Goal: Task Accomplishment & Management: Use online tool/utility

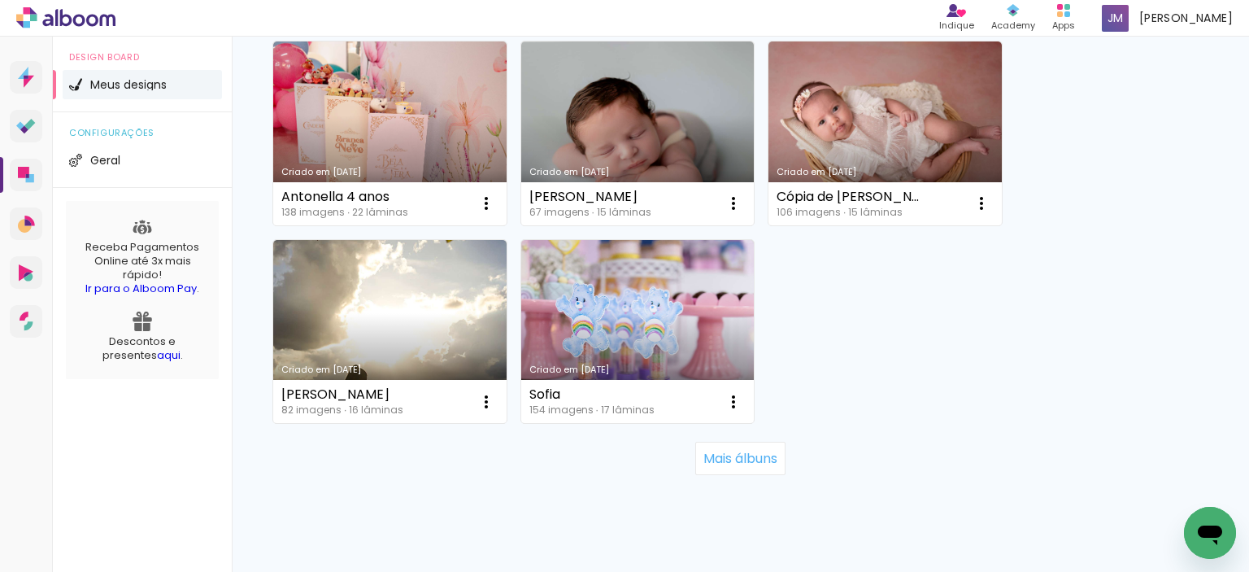
scroll to position [1588, 0]
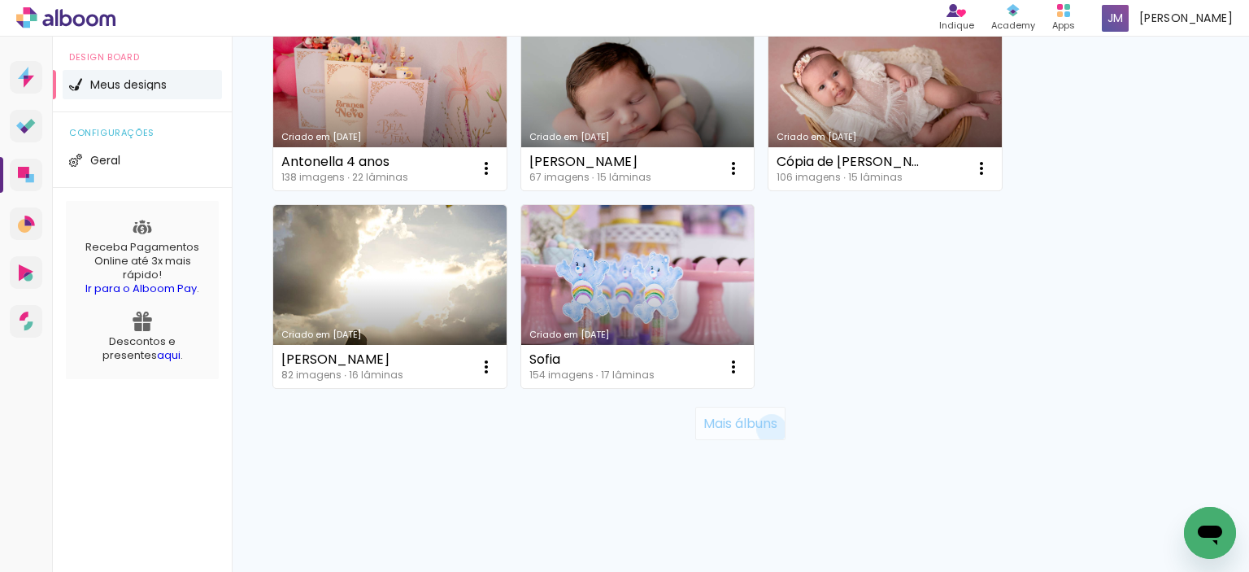
click at [0, 0] on slot "Mais álbuns" at bounding box center [0, 0] width 0 height 0
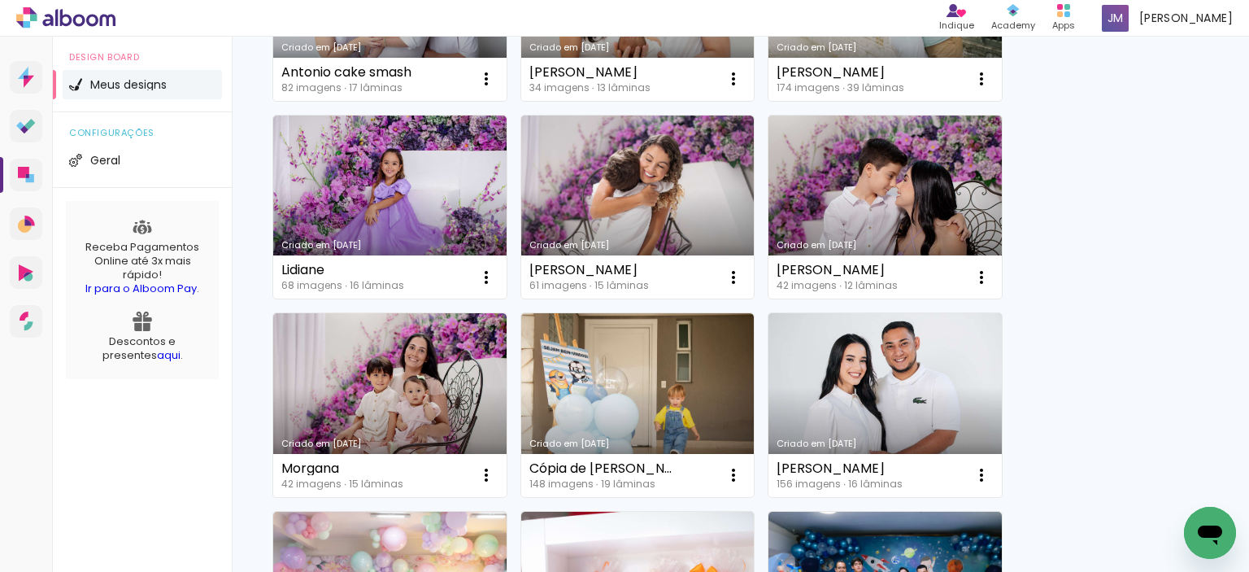
scroll to position [2267, 0]
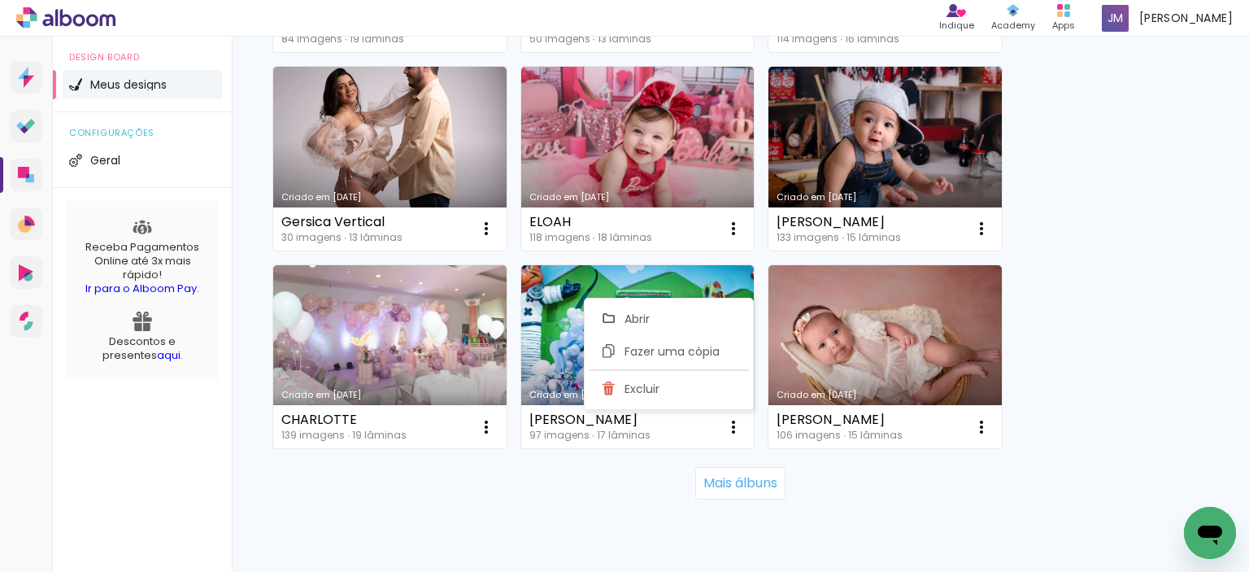
scroll to position [3118, 0]
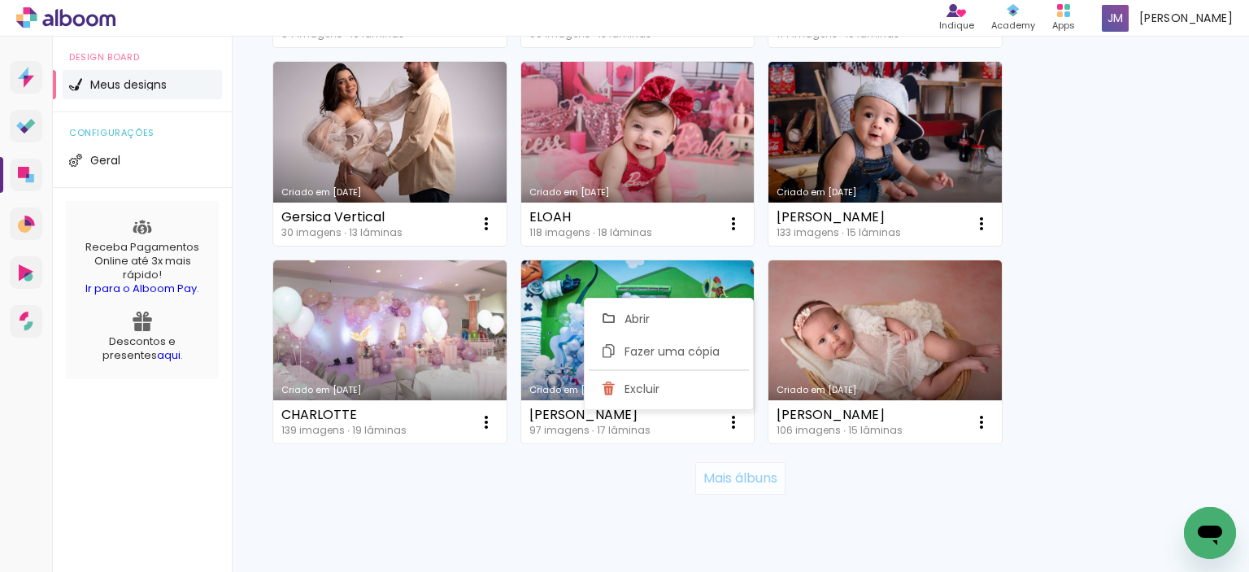
click at [0, 0] on slot "Mais álbuns" at bounding box center [0, 0] width 0 height 0
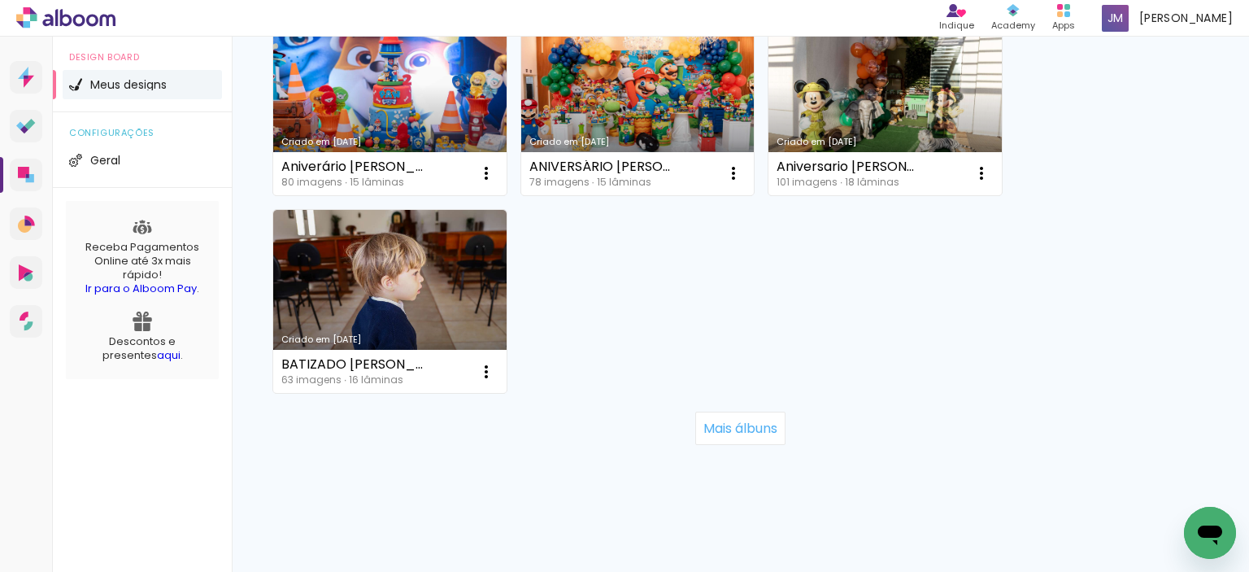
scroll to position [4956, 0]
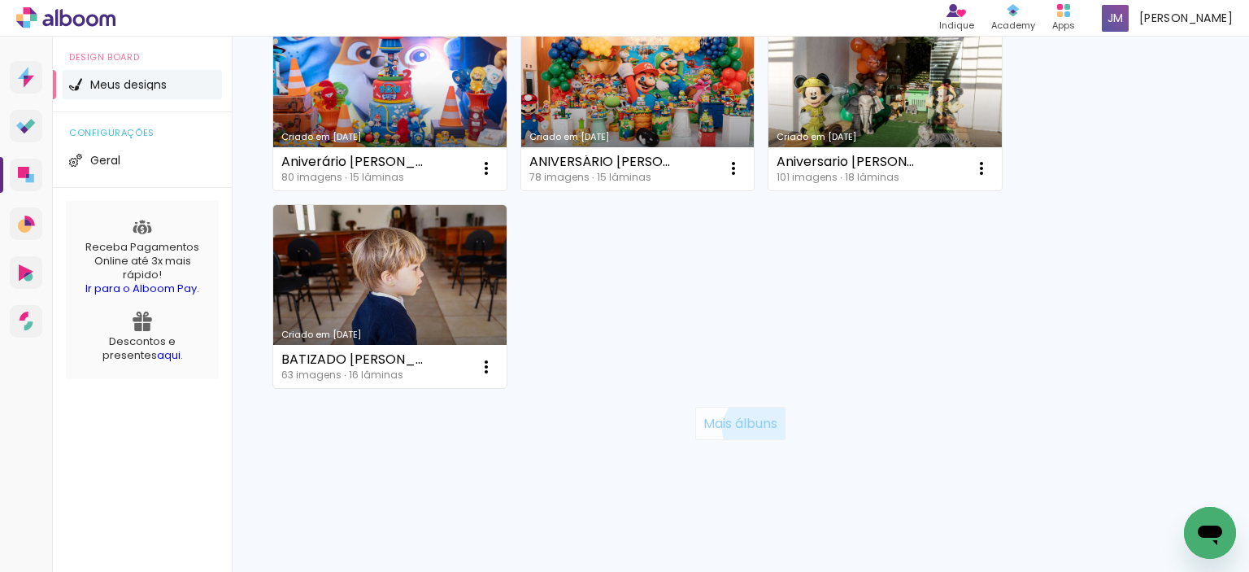
click at [0, 0] on slot "Mais álbuns" at bounding box center [0, 0] width 0 height 0
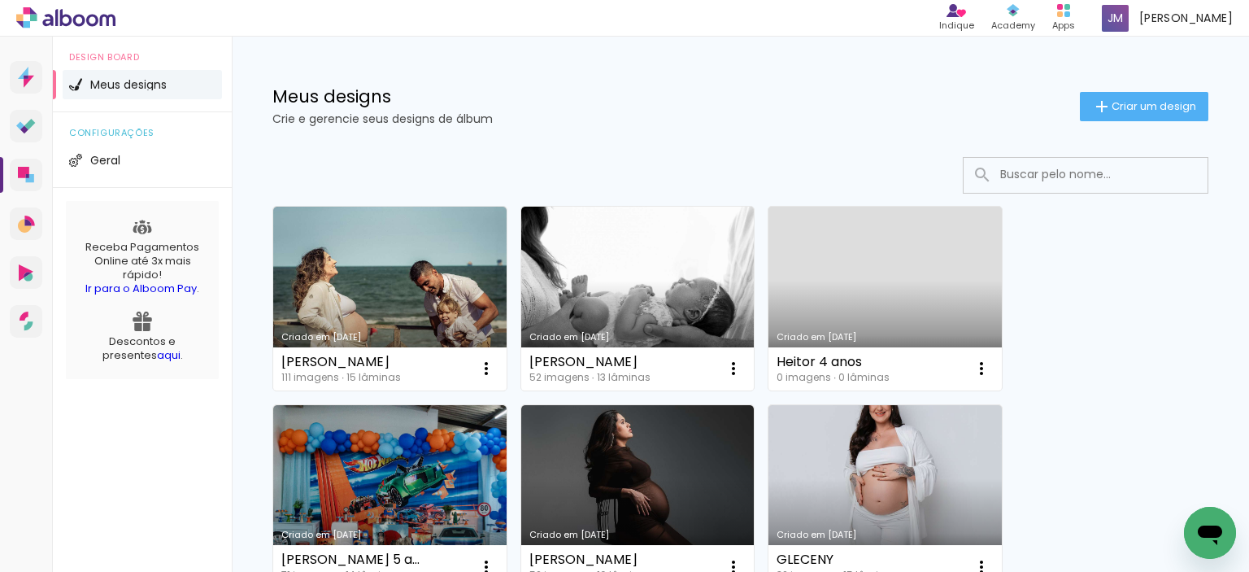
scroll to position [0, 0]
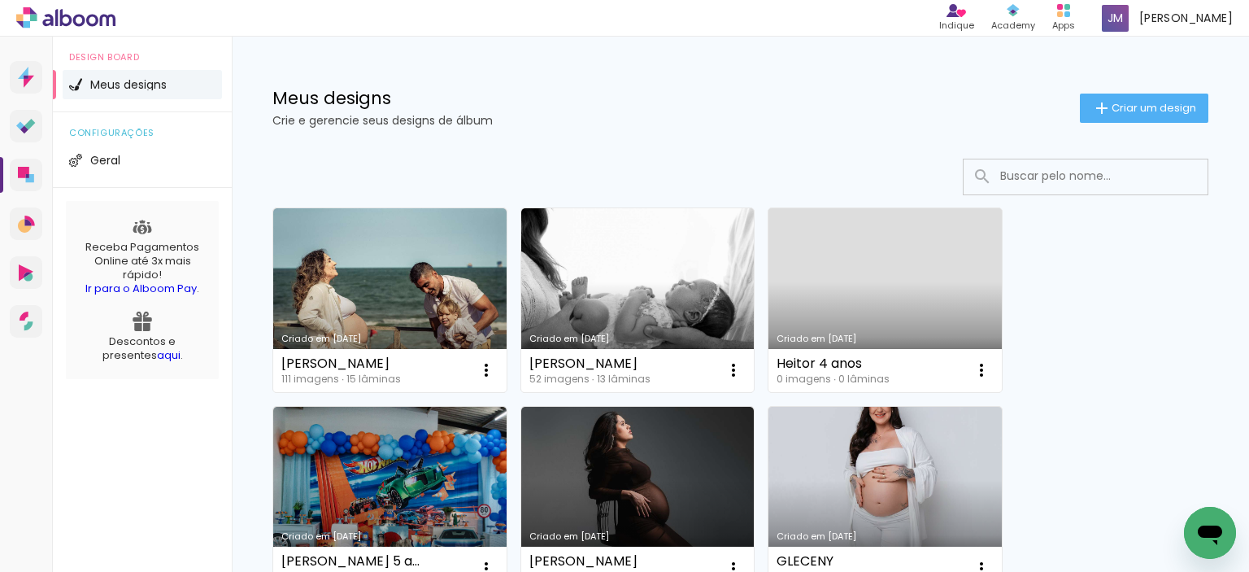
click at [1129, 172] on input at bounding box center [1108, 175] width 232 height 33
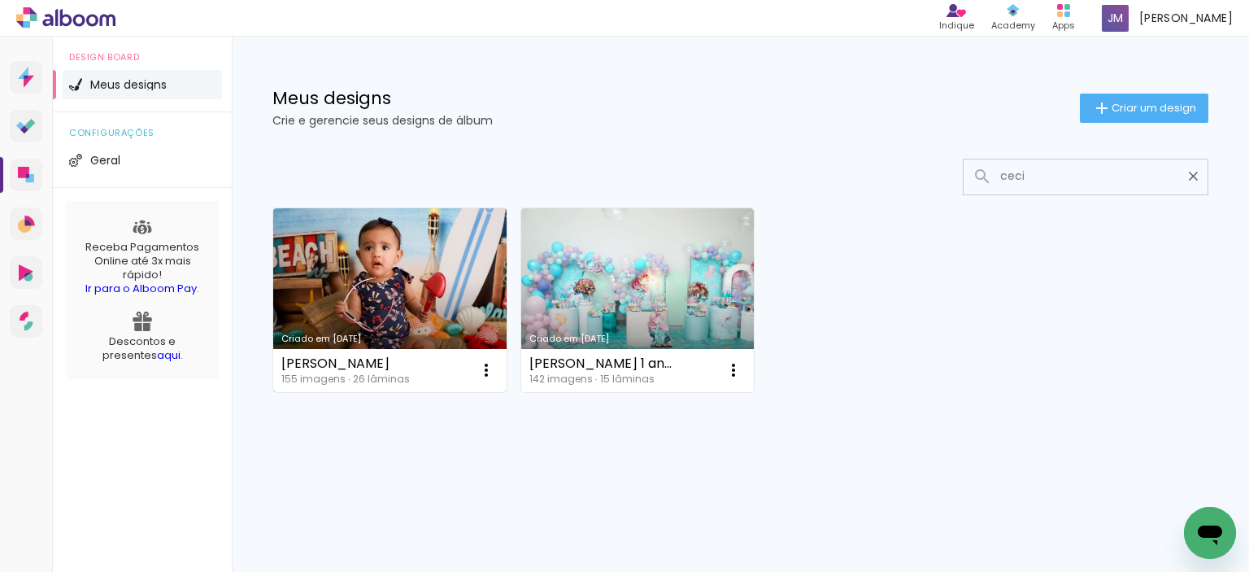
type input "ceci"
type paper-input "ceci"
click at [434, 258] on link "Criado em [DATE]" at bounding box center [389, 300] width 233 height 184
